Goal: Navigation & Orientation: Find specific page/section

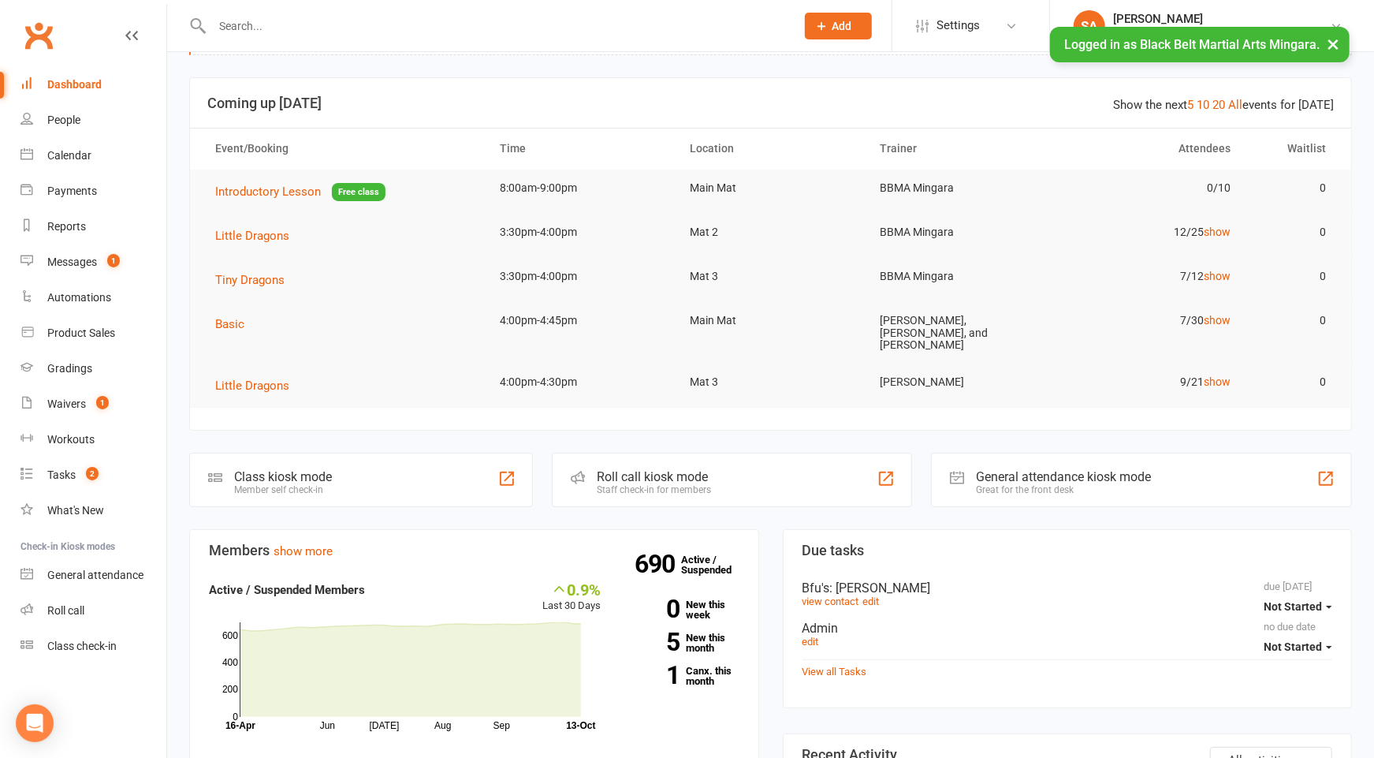
scroll to position [74, 0]
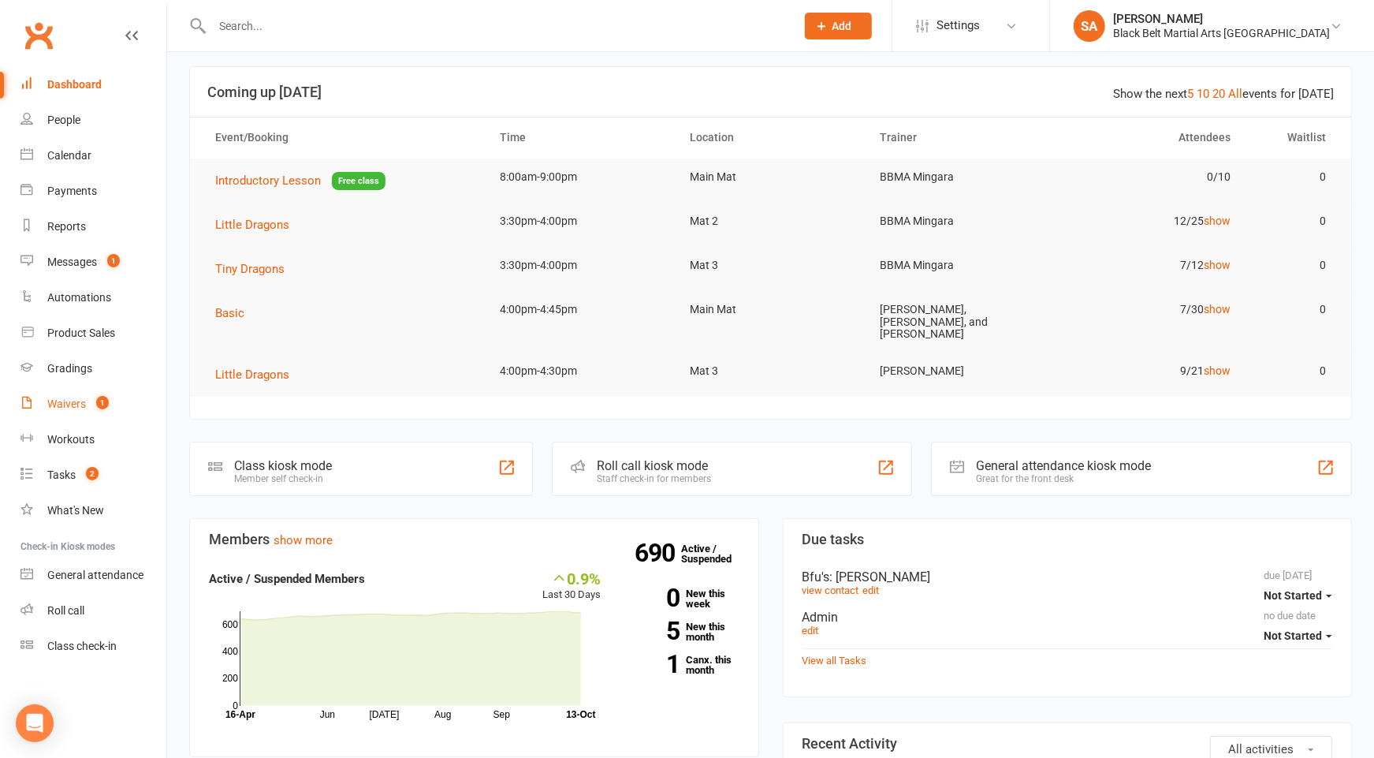
click at [75, 408] on div "Waivers" at bounding box center [66, 403] width 39 height 13
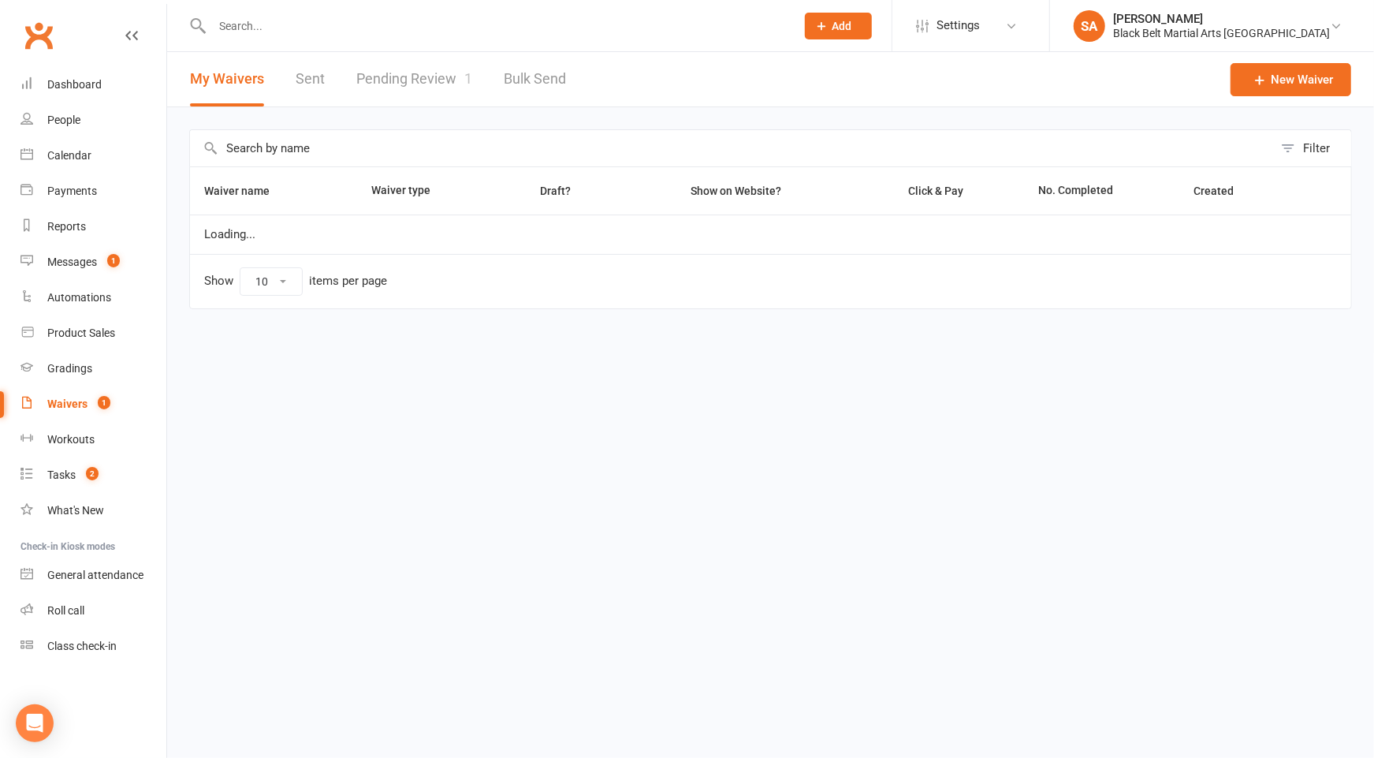
select select "100"
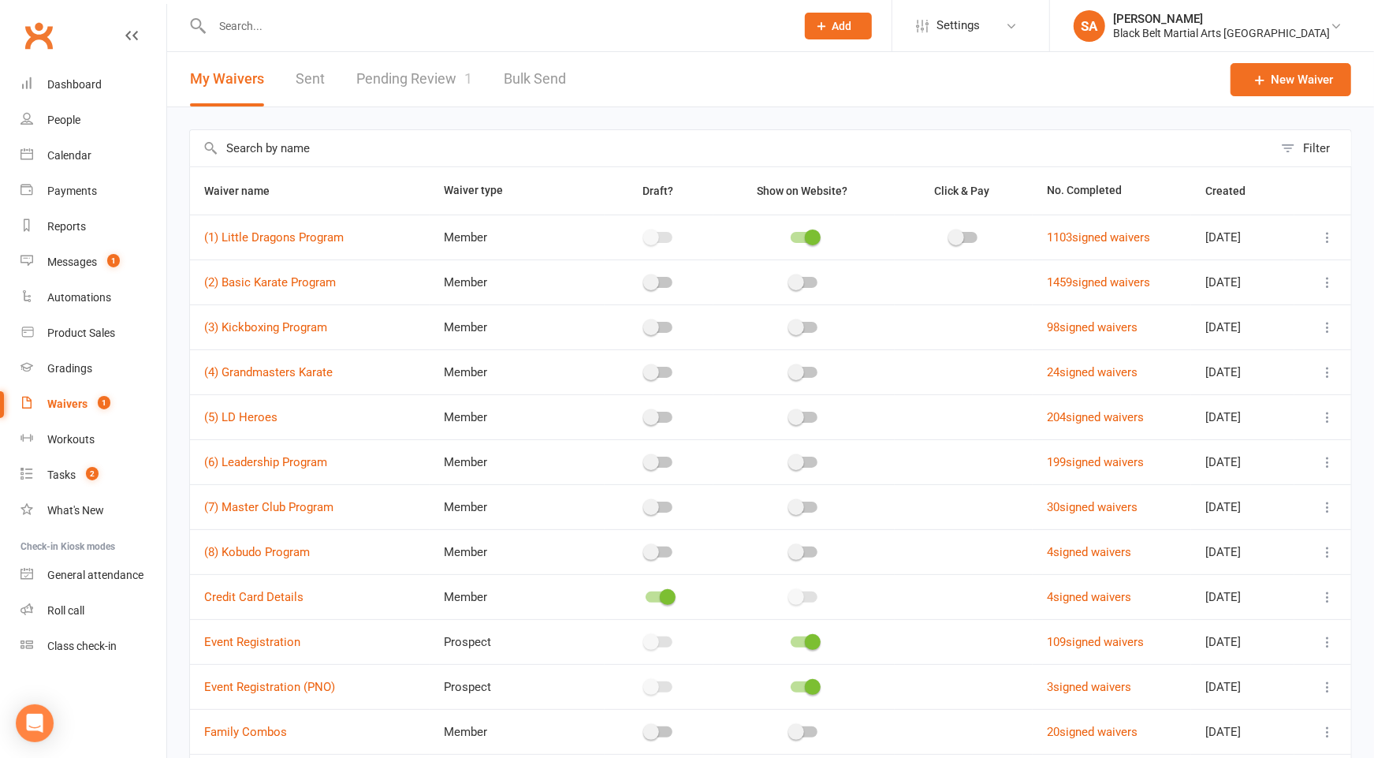
click at [404, 86] on link "Pending Review 1" at bounding box center [414, 79] width 116 height 54
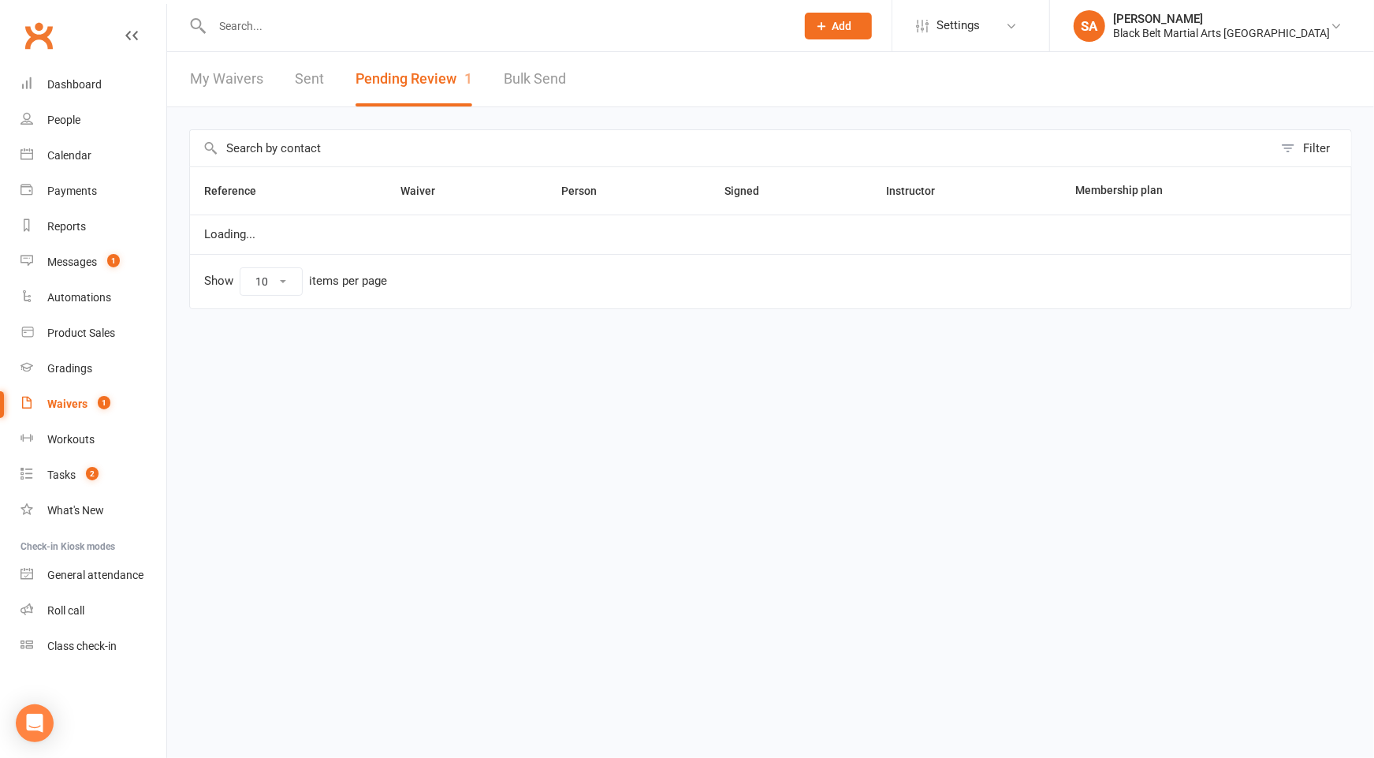
select select "50"
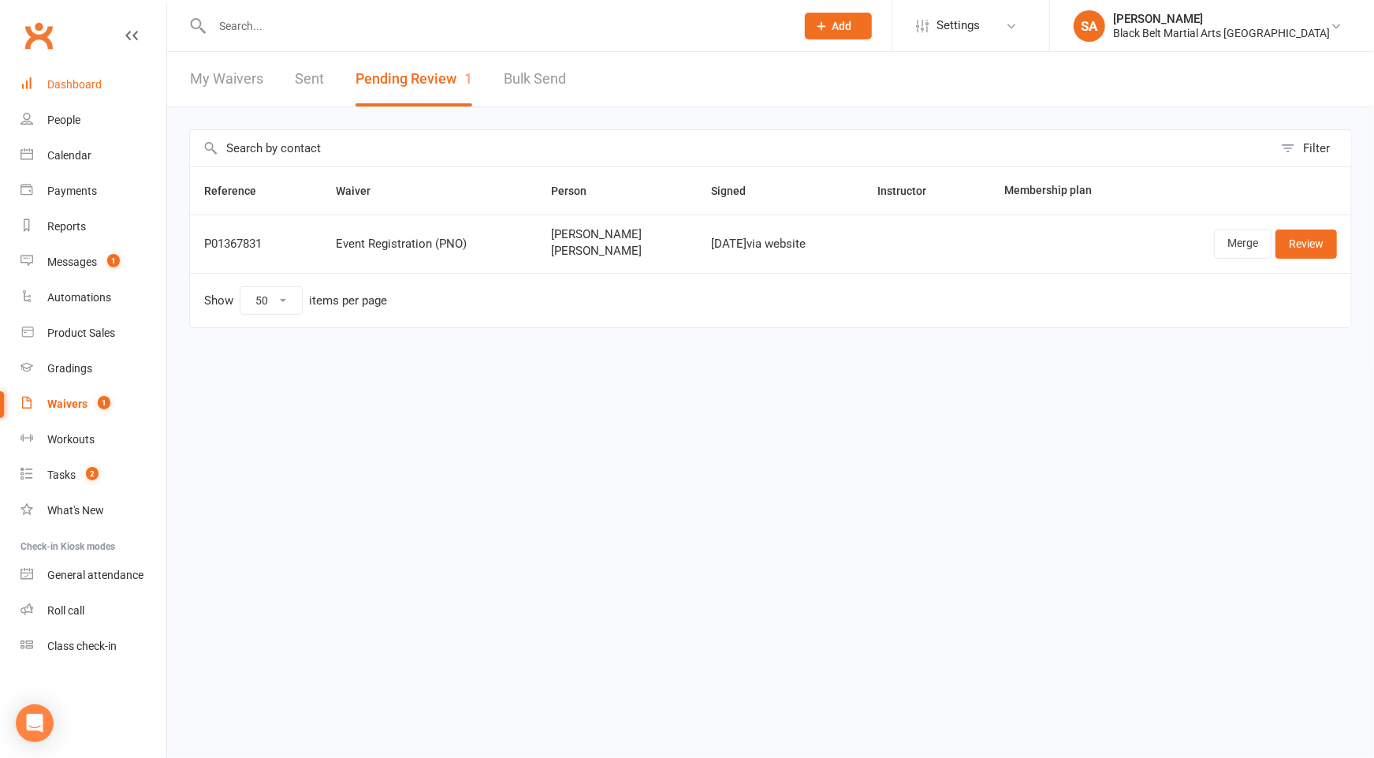
click at [54, 87] on div "Dashboard" at bounding box center [74, 84] width 54 height 13
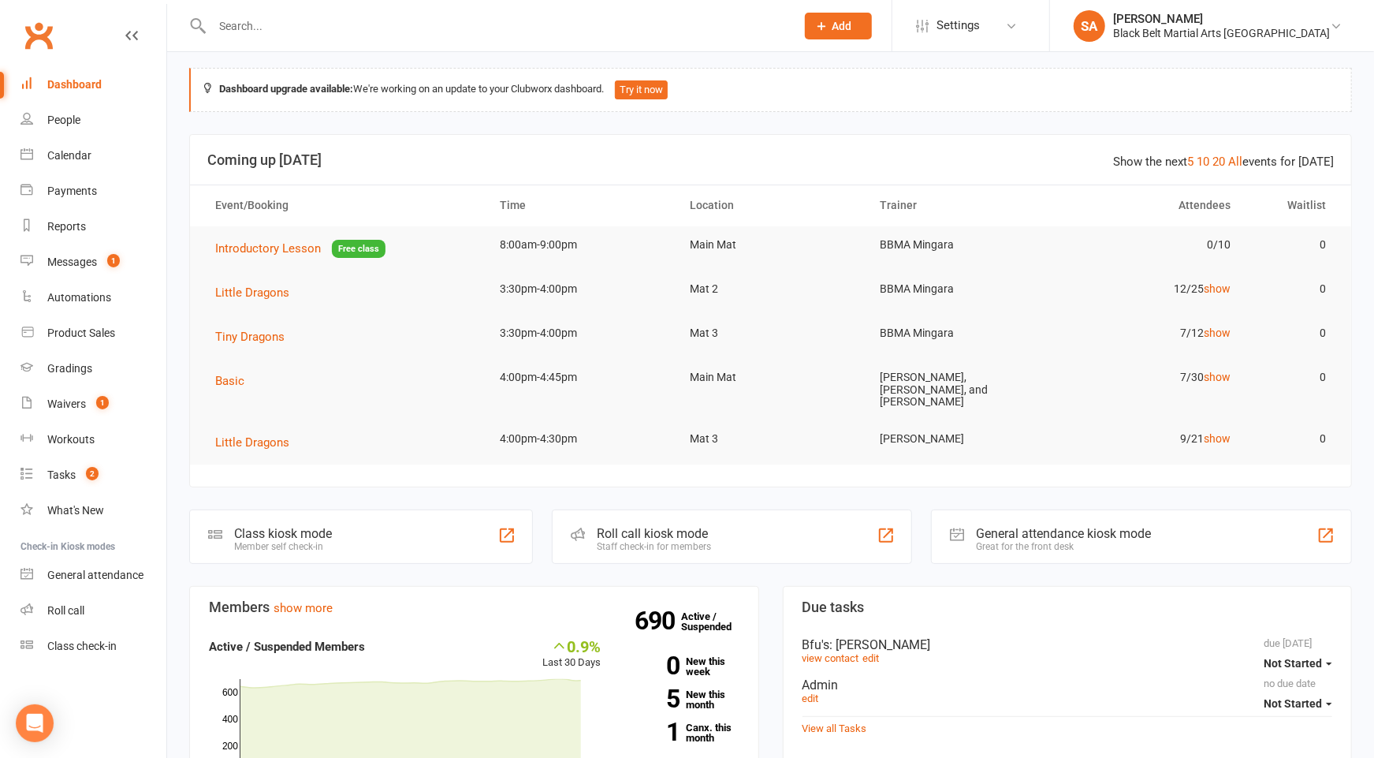
scroll to position [8, 0]
click at [259, 13] on div at bounding box center [486, 25] width 595 height 51
click at [257, 28] on input "text" at bounding box center [495, 26] width 577 height 22
paste input "Ayla Ifield"
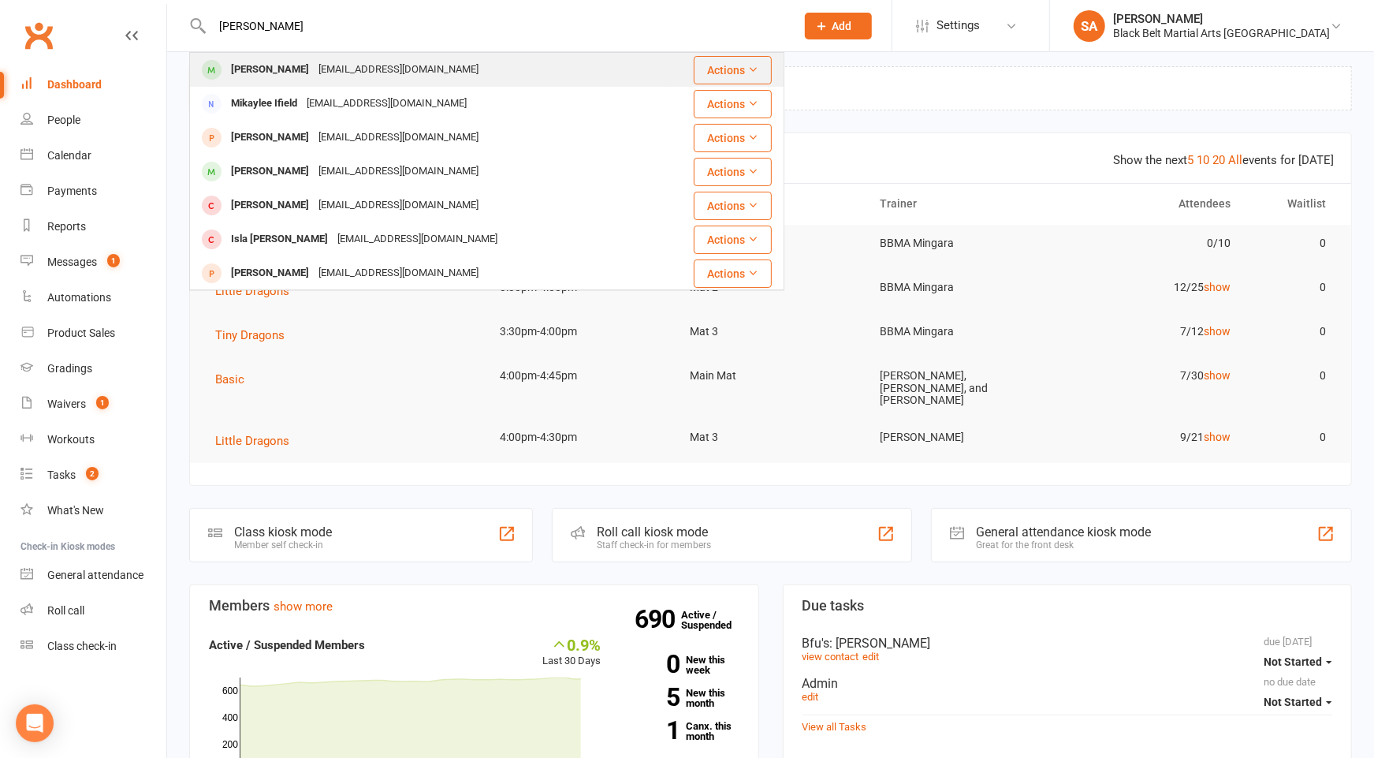
type input "Ayla Ifield"
click at [314, 76] on div "mikaylee.i@yahoo.com" at bounding box center [399, 69] width 170 height 23
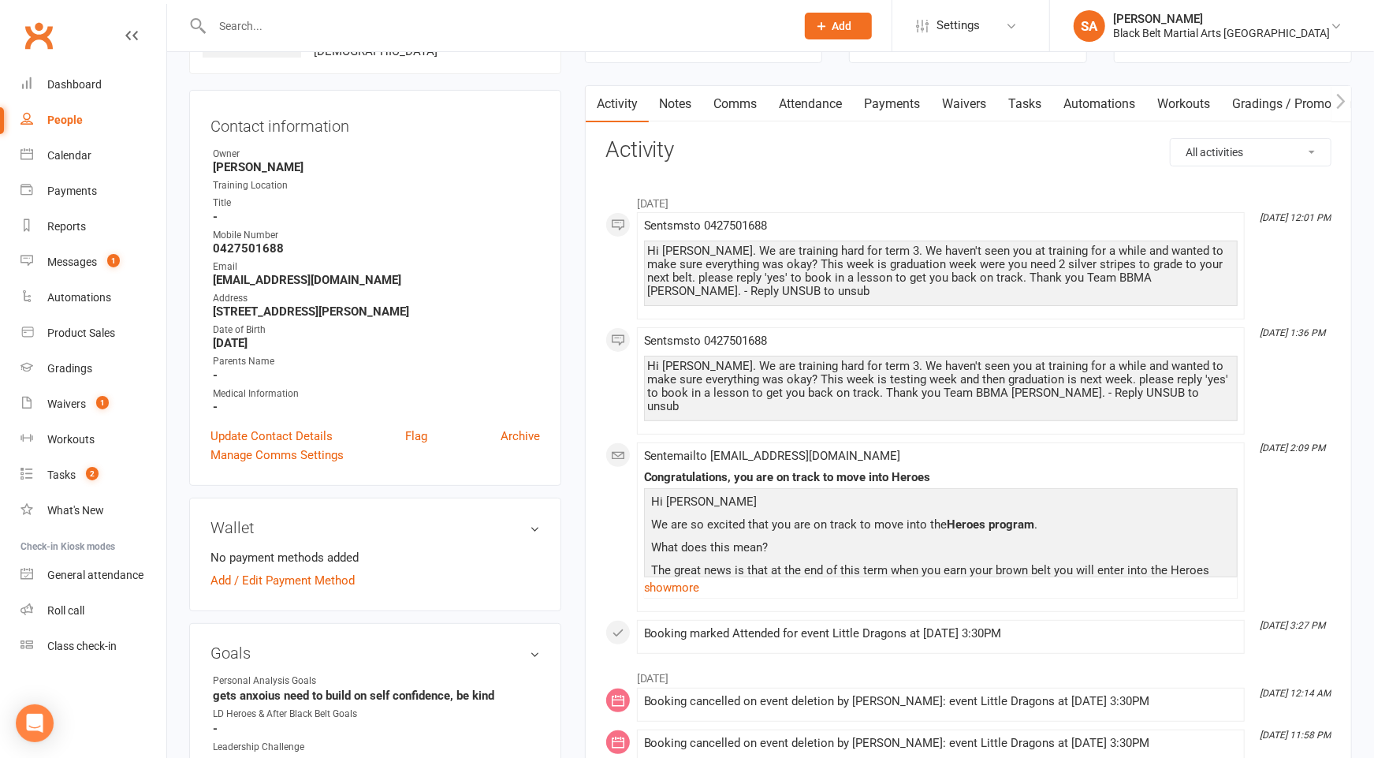
scroll to position [95, 0]
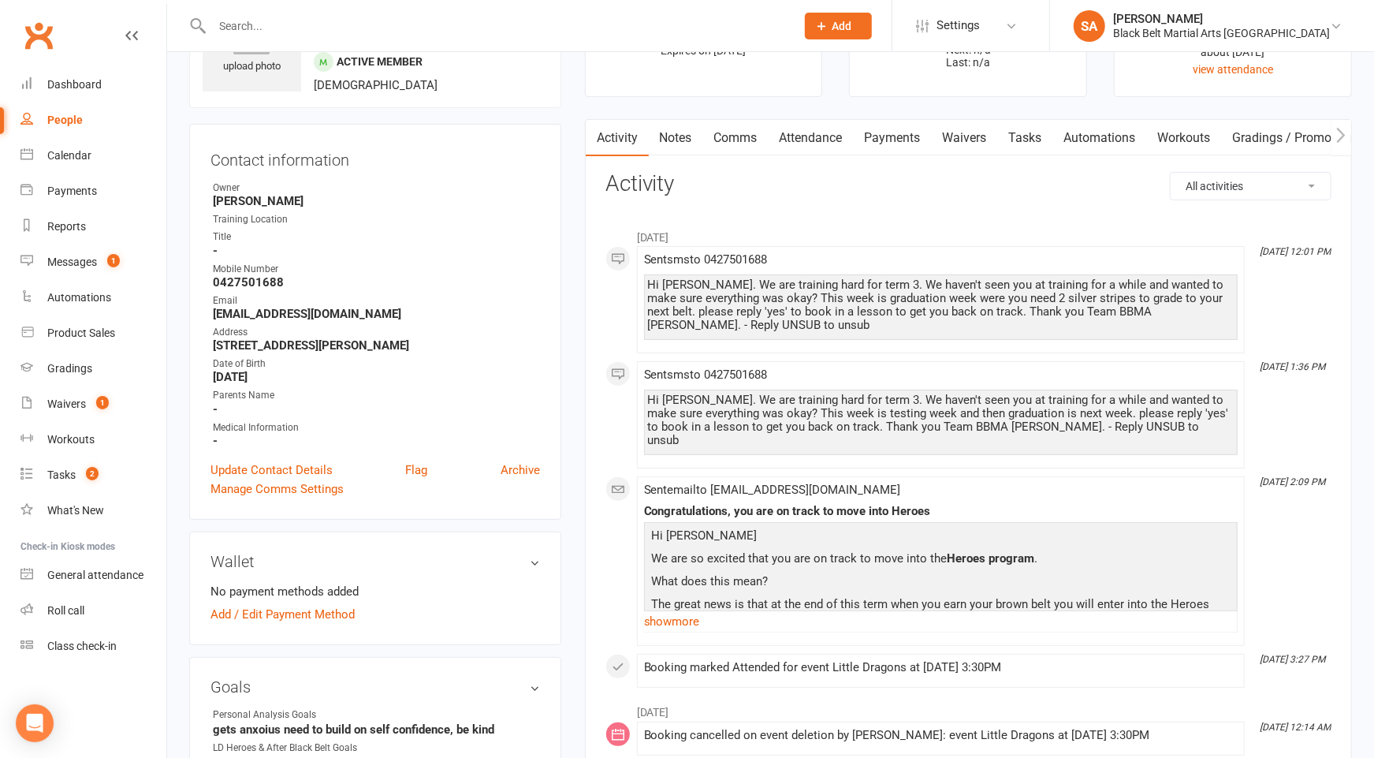
click at [390, 37] on div at bounding box center [486, 25] width 595 height 51
click at [391, 28] on input "text" at bounding box center [495, 26] width 577 height 22
paste input "Tayla Galea"
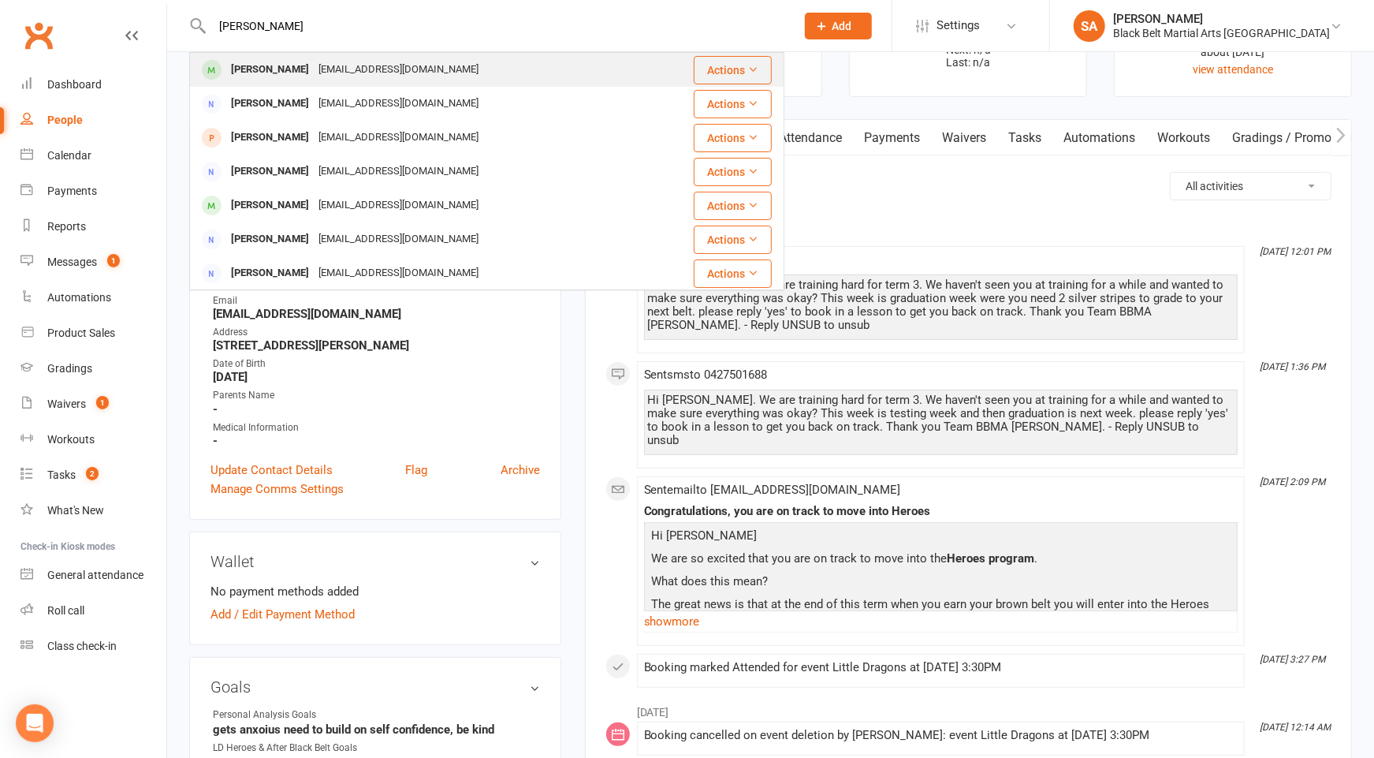
type input "Tayla Galea"
click at [315, 69] on div "daniellegalea79@gmail.com" at bounding box center [399, 69] width 170 height 23
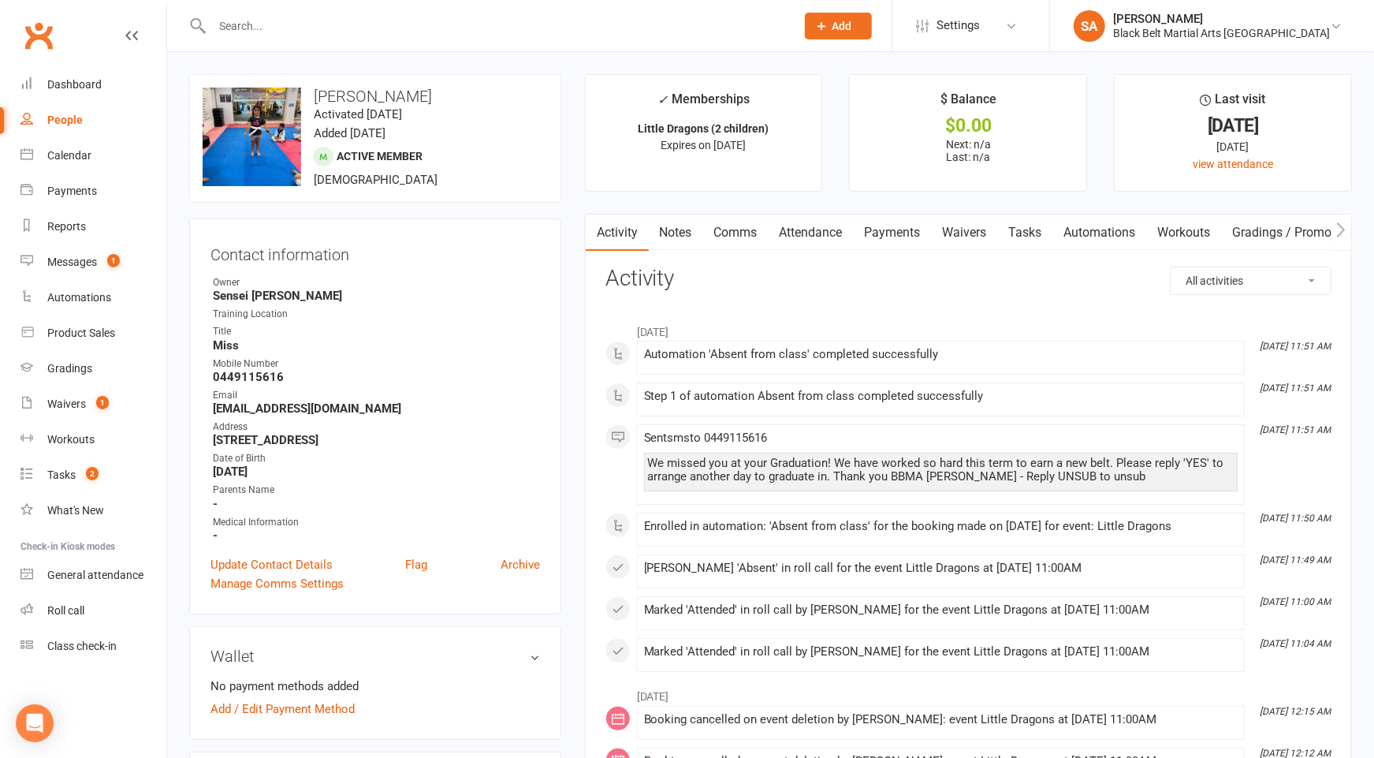
click at [282, 26] on input "text" at bounding box center [495, 26] width 577 height 22
paste input "Mila Pearson"
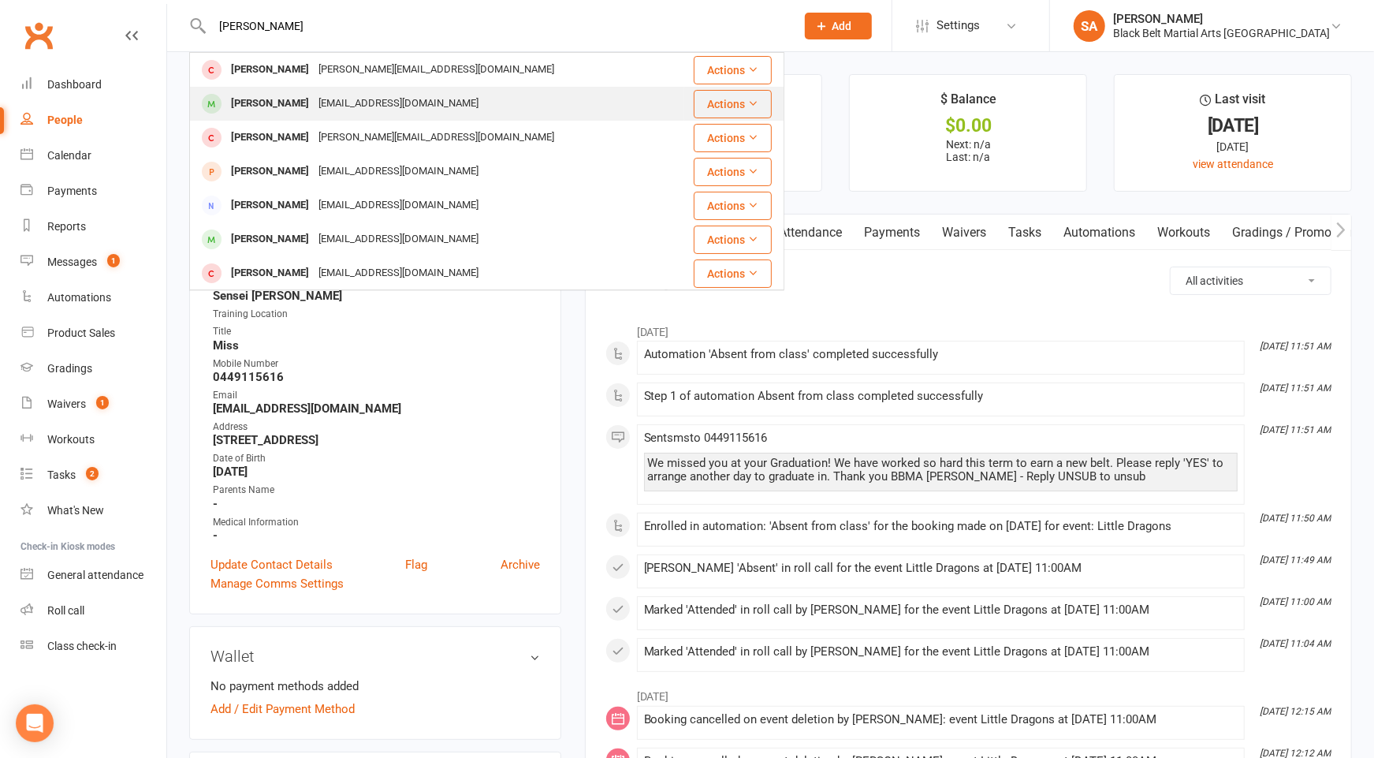
type input "Mila Pearson"
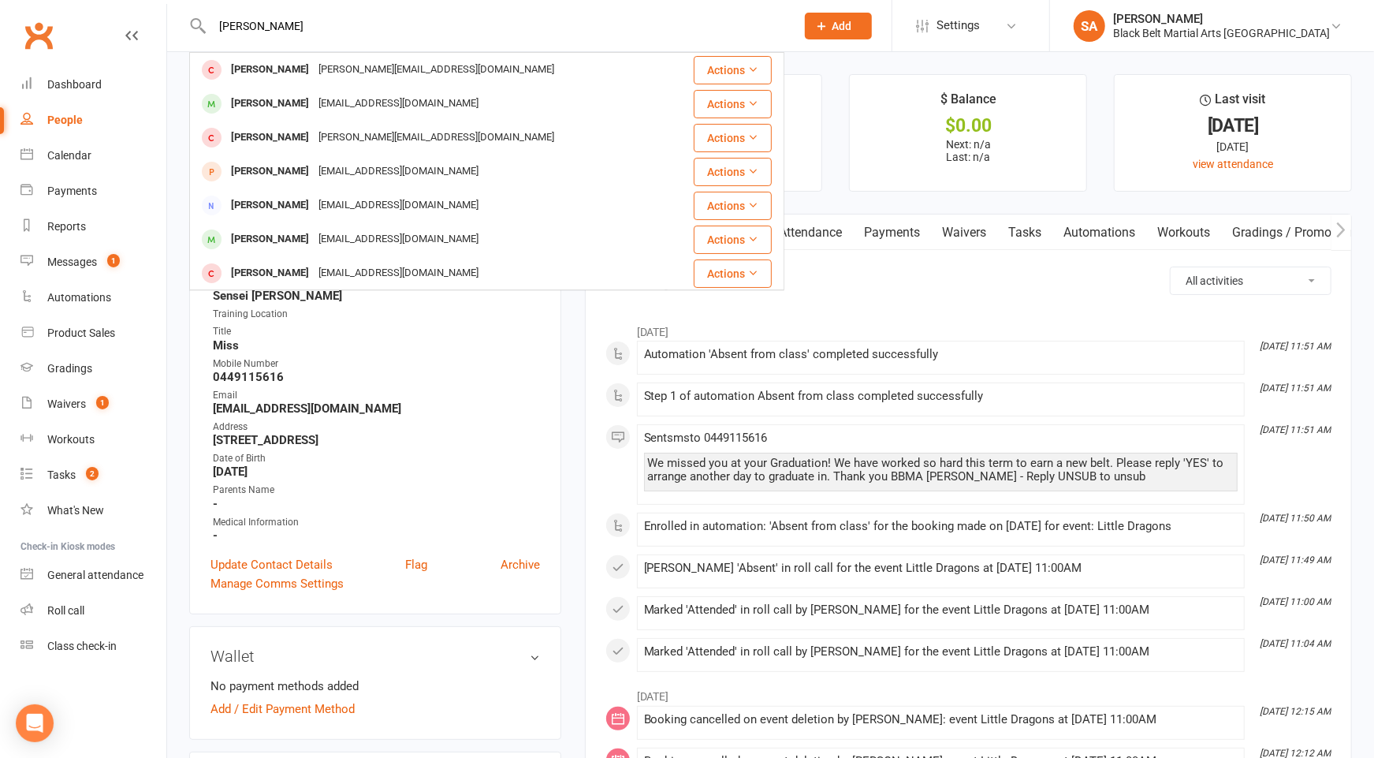
click at [290, 102] on div "Mila Pearson" at bounding box center [270, 103] width 88 height 23
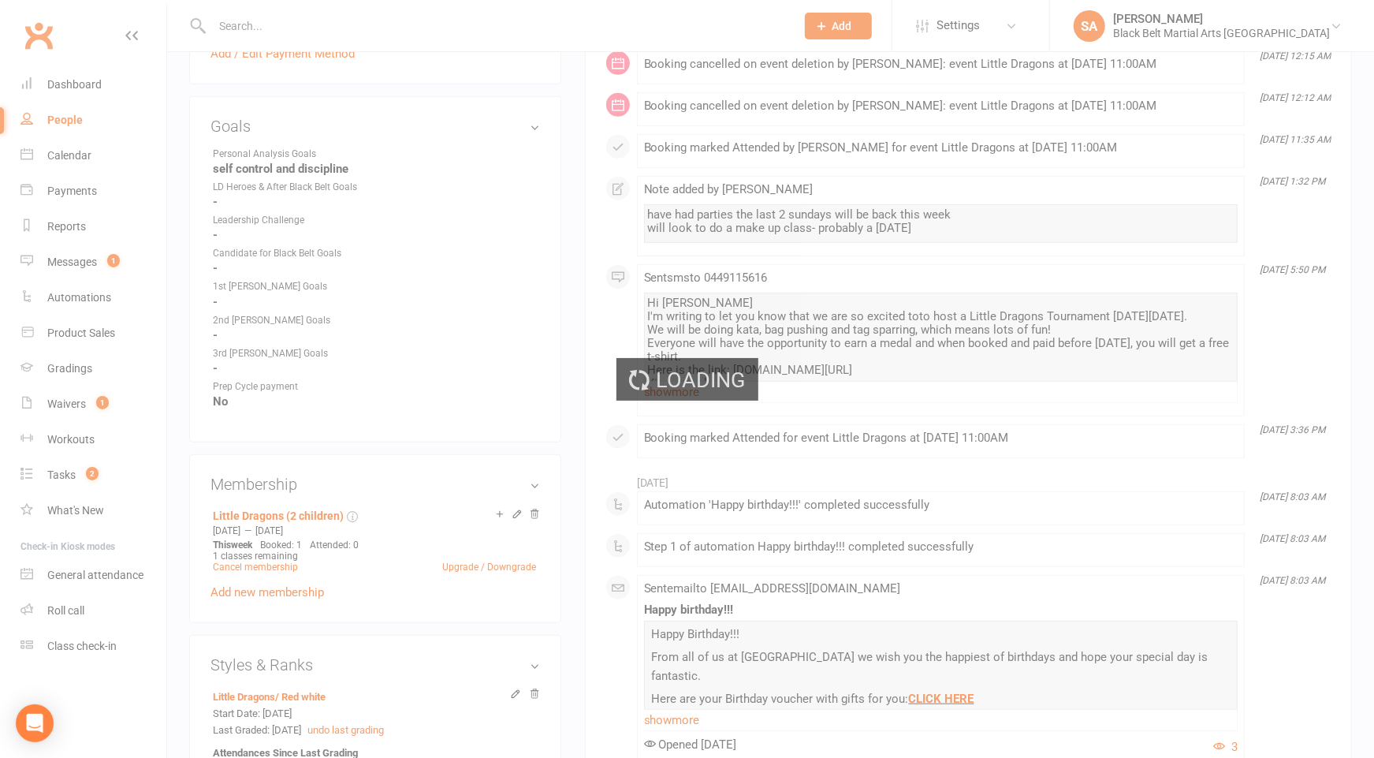
scroll to position [912, 0]
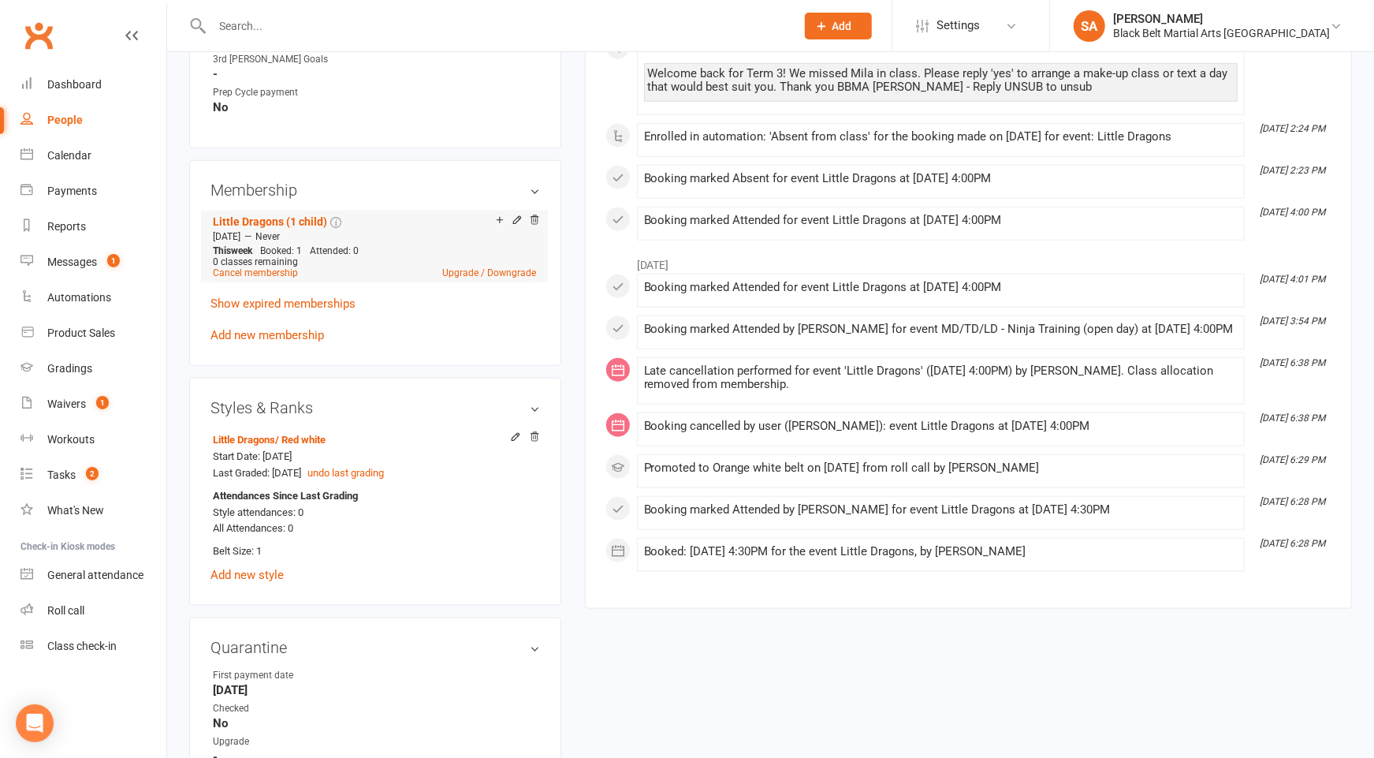
scroll to position [763, 0]
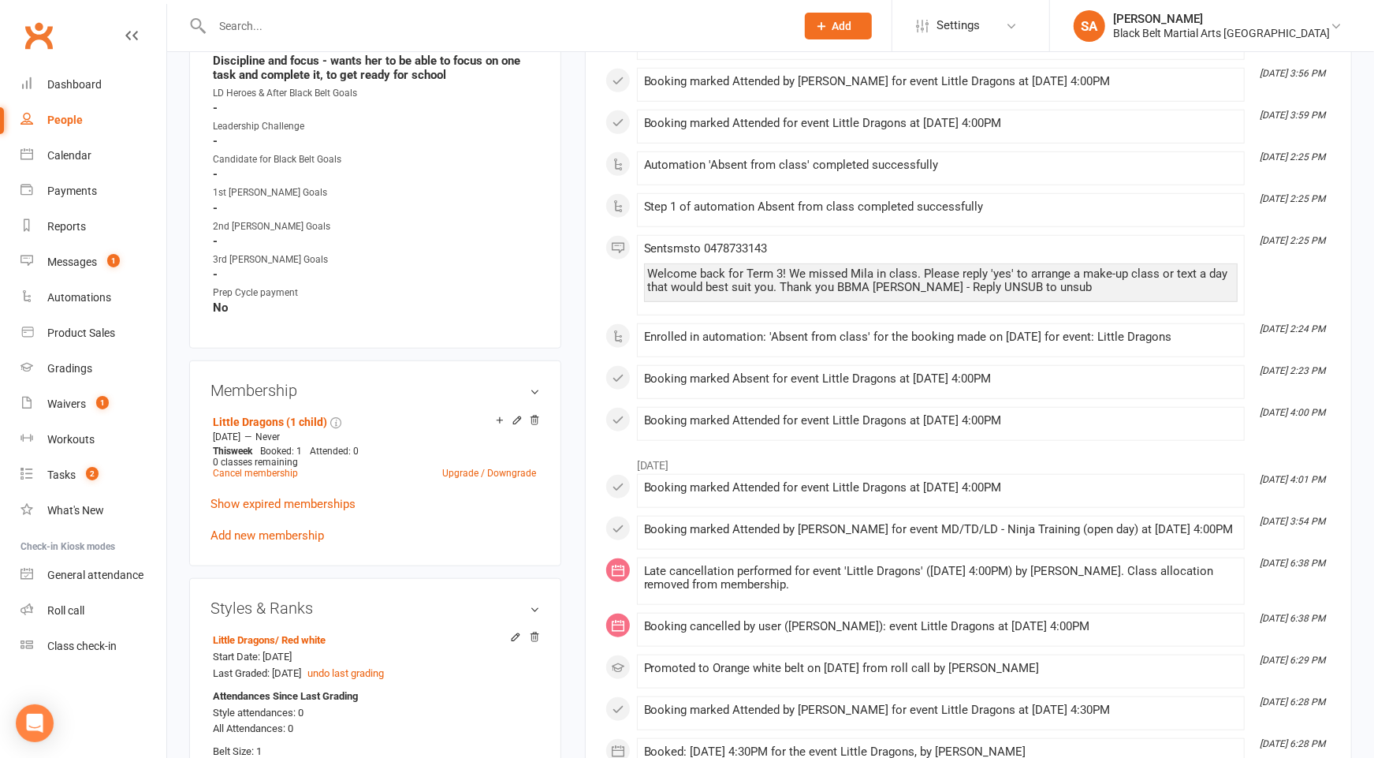
click at [244, 16] on input "text" at bounding box center [495, 26] width 577 height 22
paste input "Jed Buczynski"
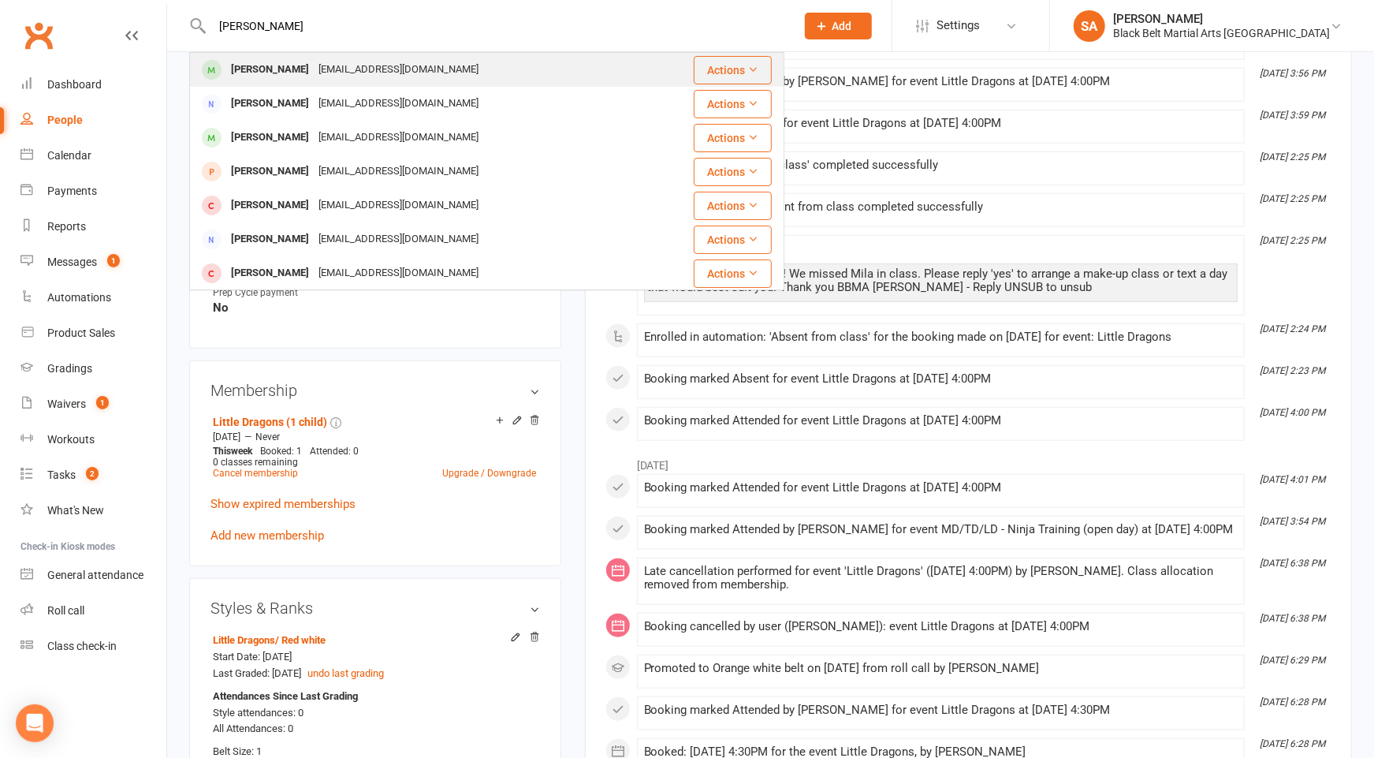
type input "Jed Buczynski"
click at [281, 66] on div "Jed Buczynski" at bounding box center [270, 69] width 88 height 23
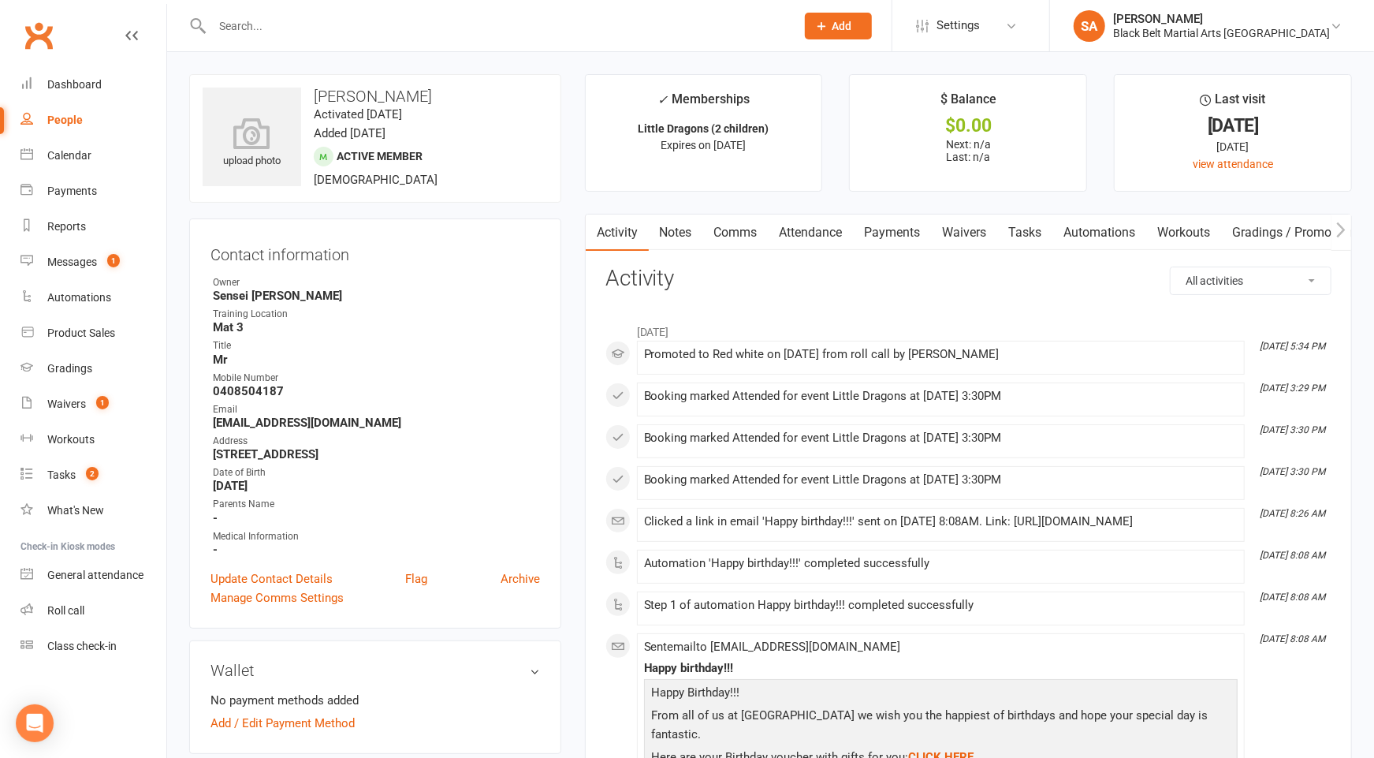
click at [339, 21] on input "text" at bounding box center [495, 26] width 577 height 22
paste input "Freyja Williams"
type input "Freyja Williams"
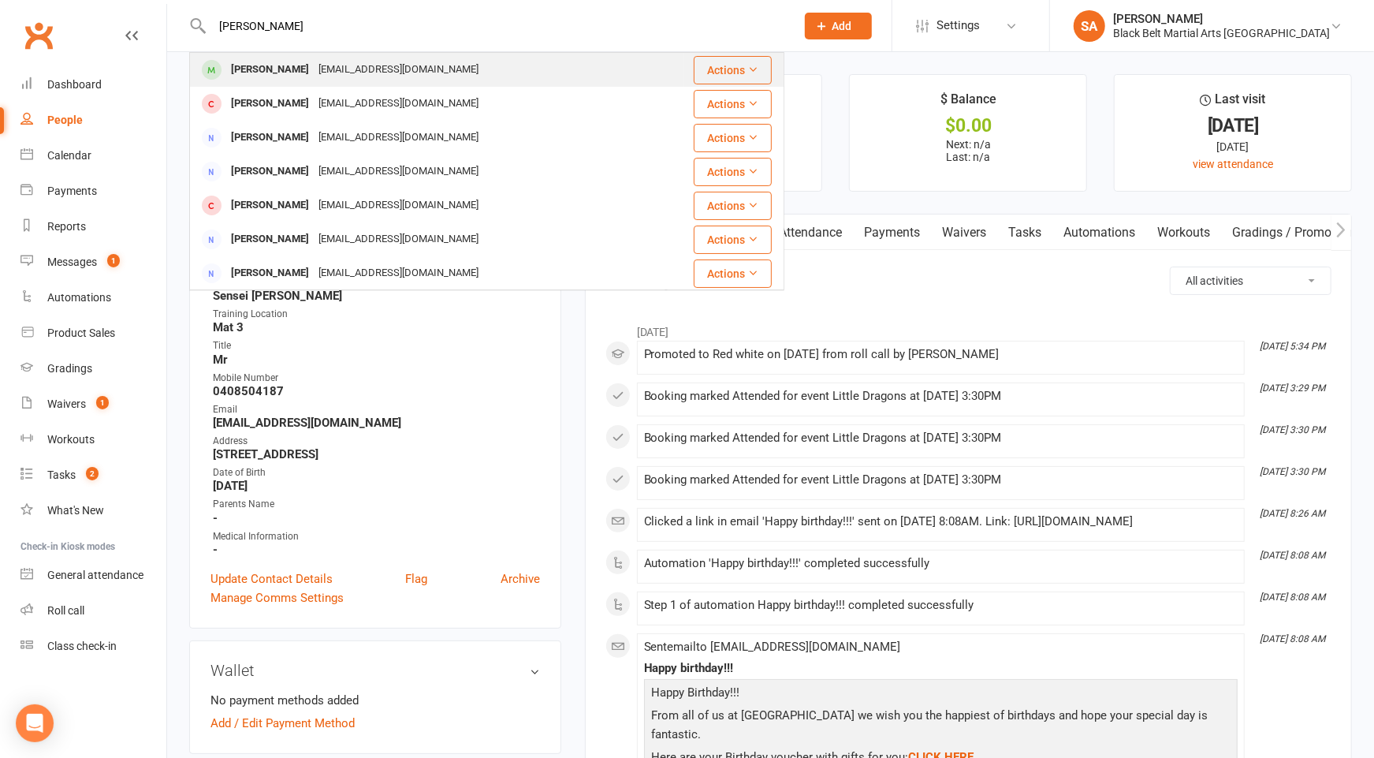
click at [301, 79] on div "Freyja Williams" at bounding box center [270, 69] width 88 height 23
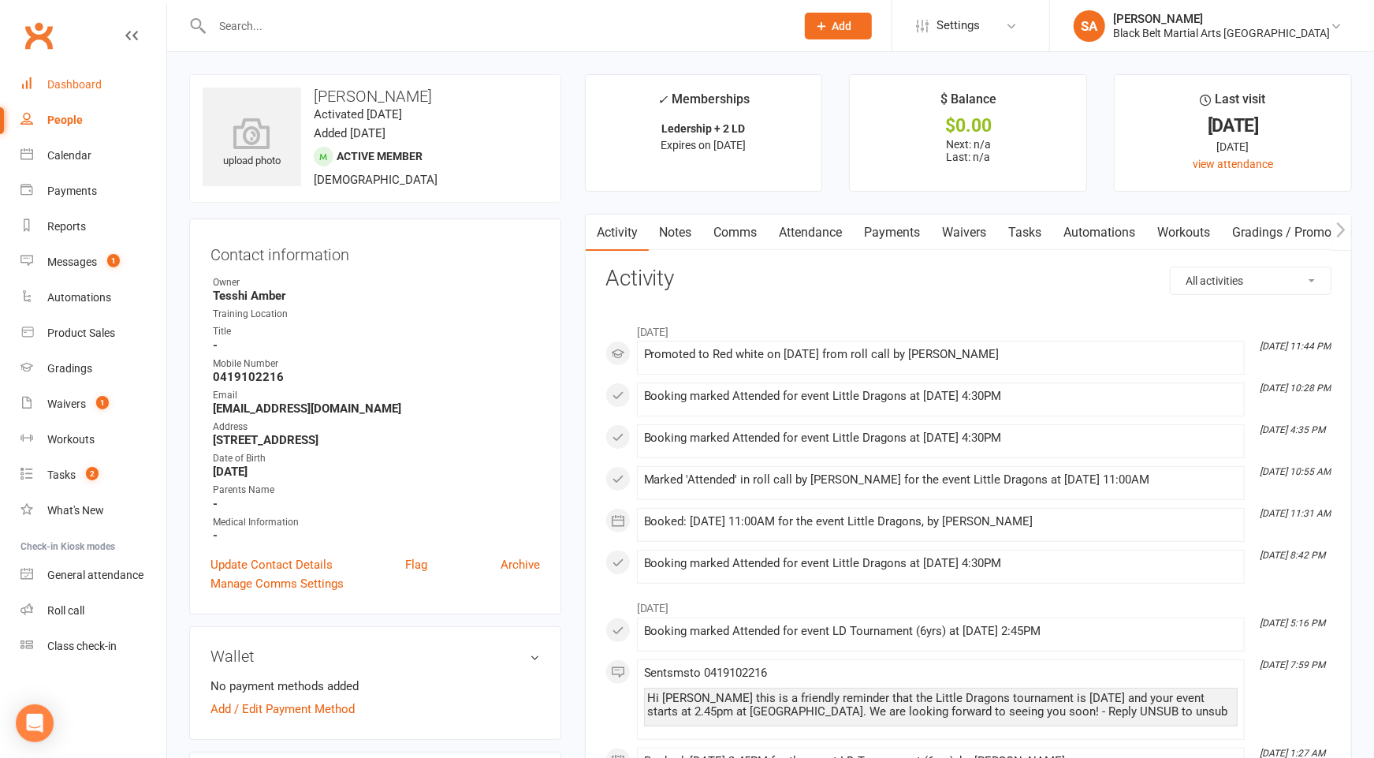
click at [73, 73] on link "Dashboard" at bounding box center [94, 84] width 146 height 35
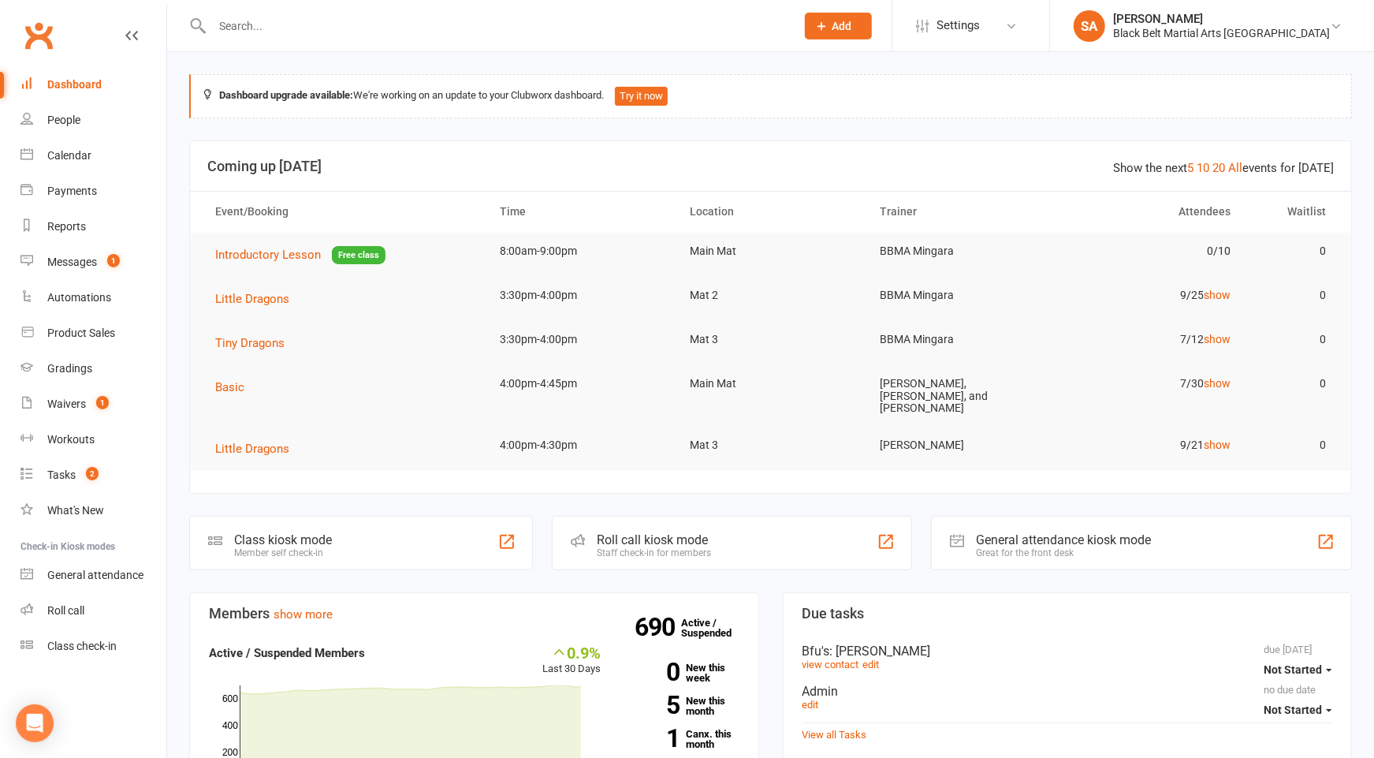
click at [668, 141] on header "Show the next 5 10 20 All events for today Coming up Today" at bounding box center [771, 166] width 1162 height 50
click at [632, 218] on th "Time" at bounding box center [581, 212] width 190 height 40
click at [77, 86] on div "Dashboard" at bounding box center [74, 84] width 54 height 13
click at [88, 164] on link "Calendar" at bounding box center [94, 155] width 146 height 35
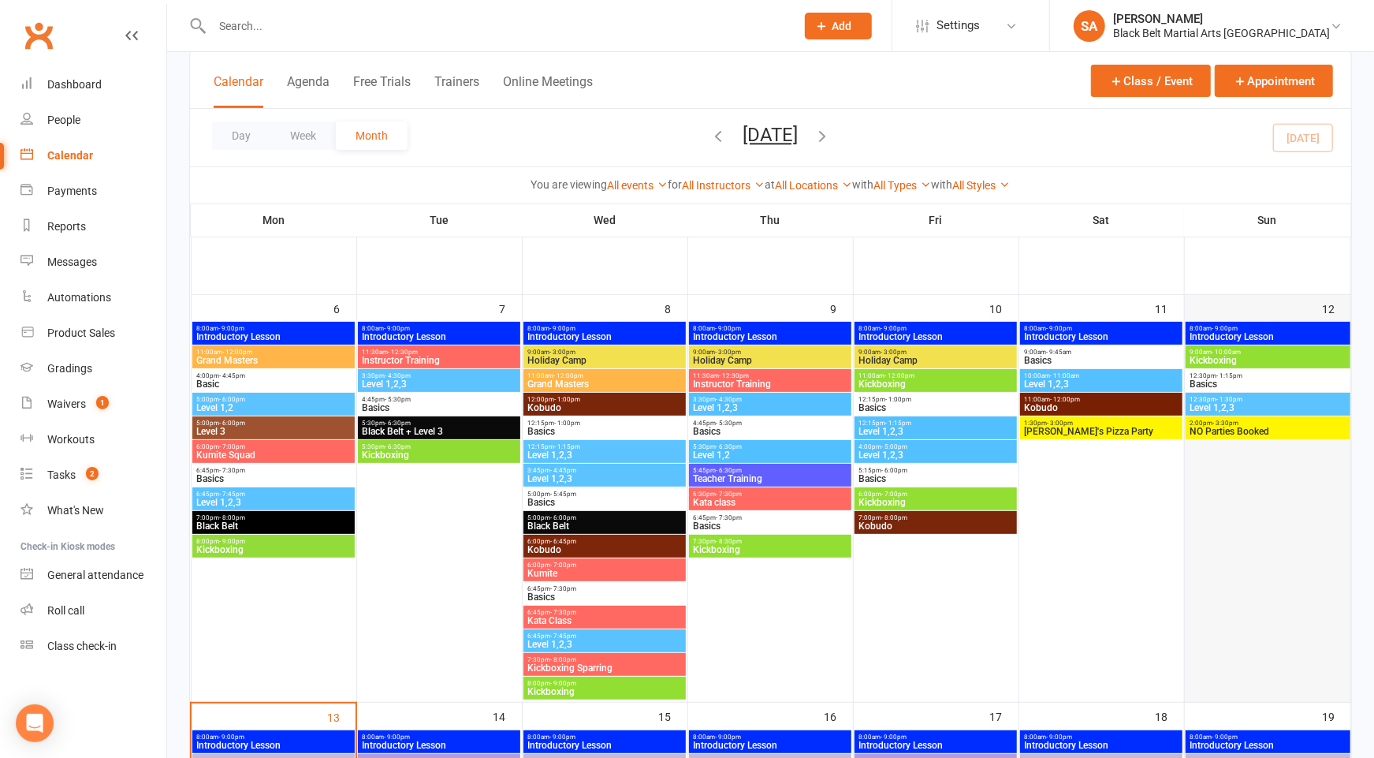
scroll to position [162, 0]
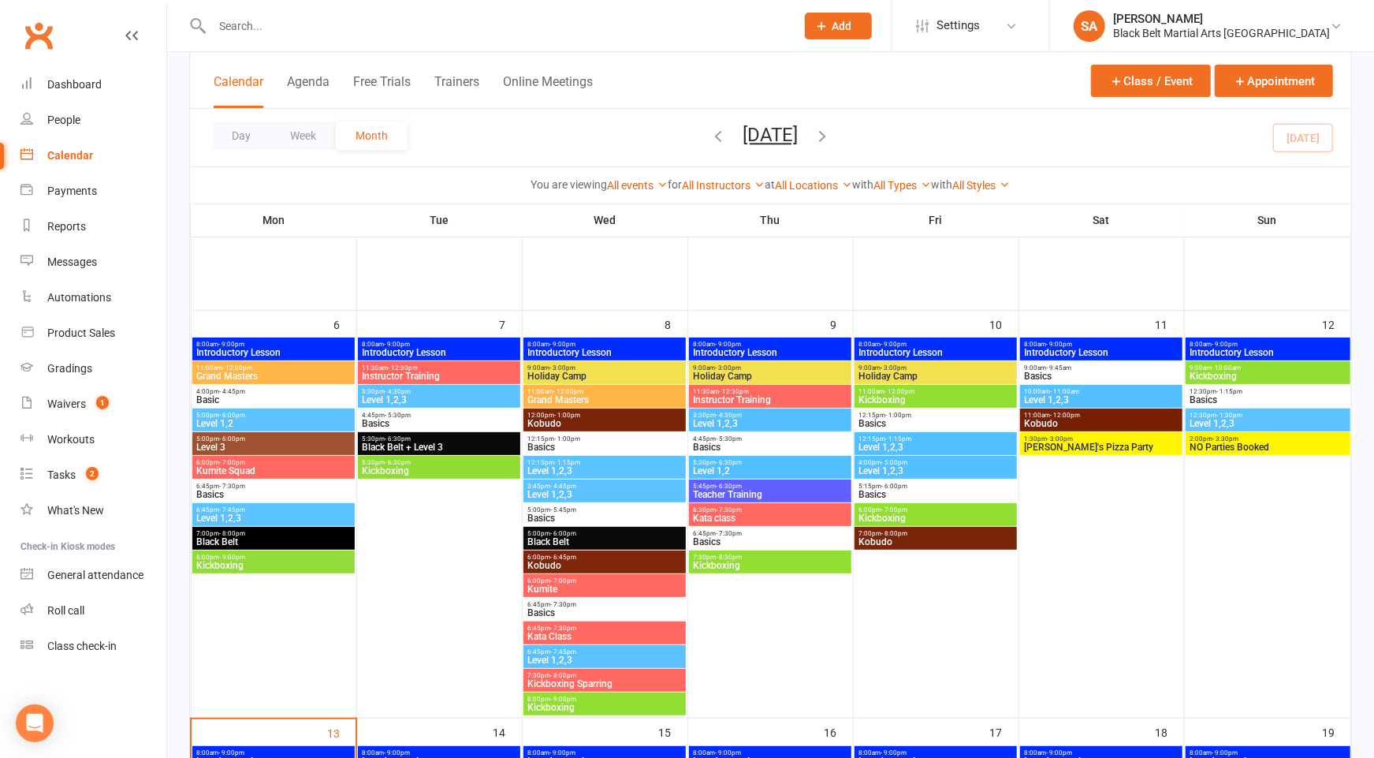
click at [1238, 422] on span "Level 1,2,3" at bounding box center [1268, 423] width 158 height 9
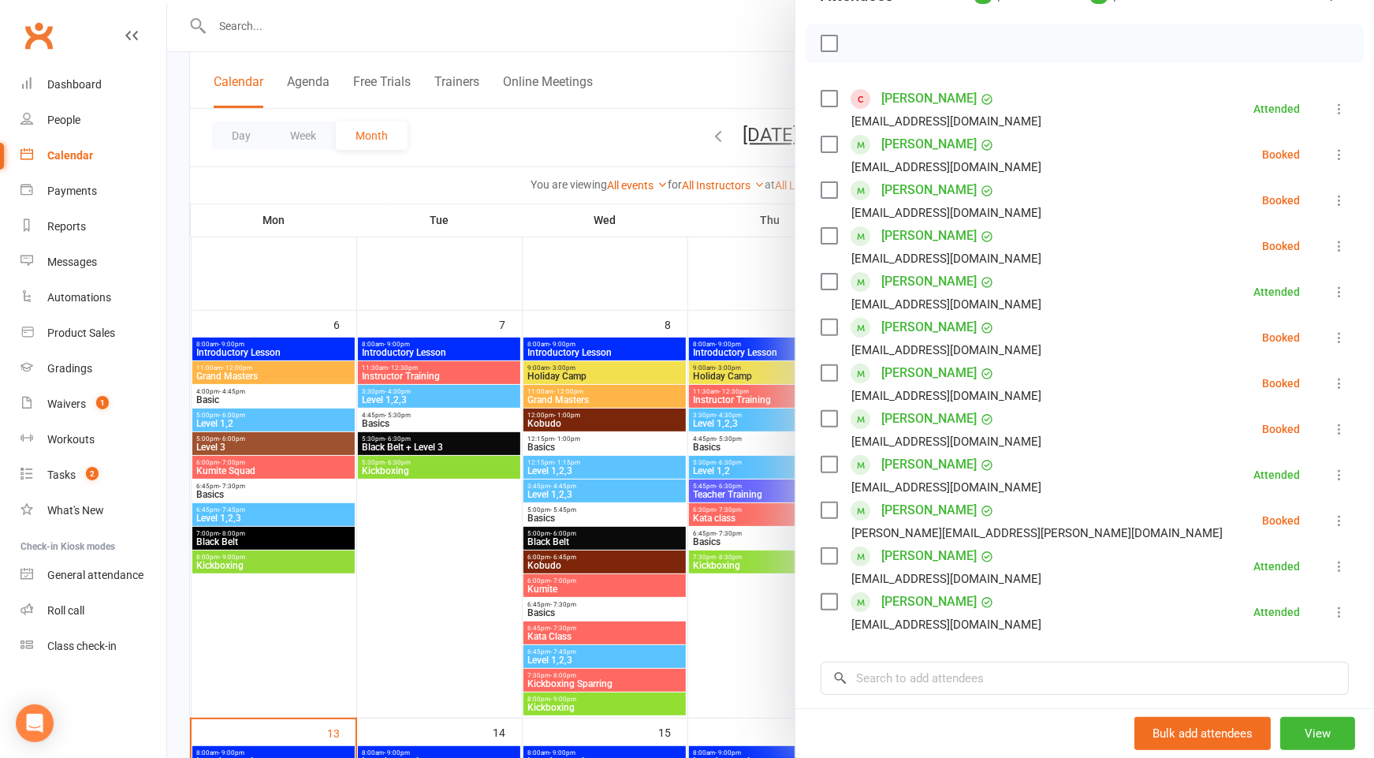
scroll to position [208, 0]
click at [934, 95] on link "[PERSON_NAME]" at bounding box center [929, 97] width 95 height 25
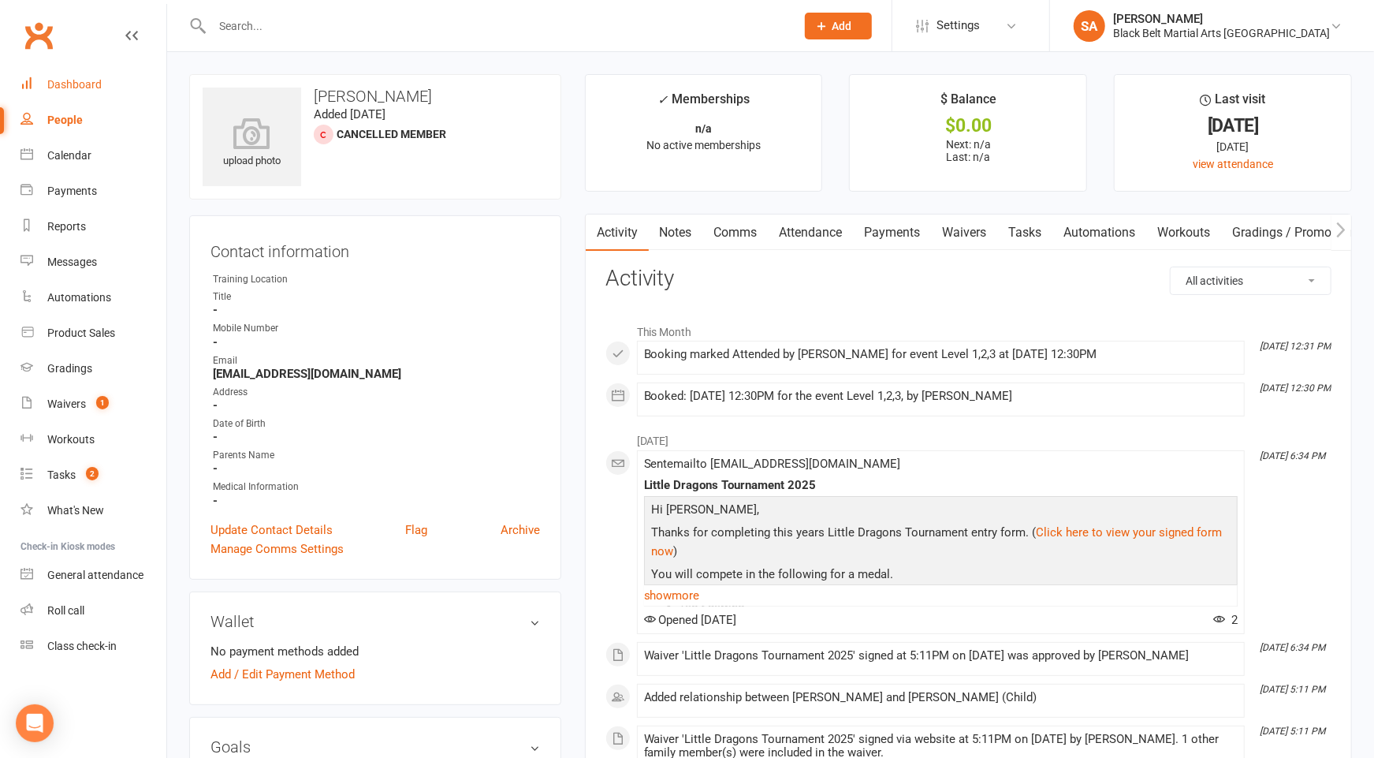
click at [72, 80] on div "Dashboard" at bounding box center [74, 84] width 54 height 13
